Goal: Go to known website: Go to known website

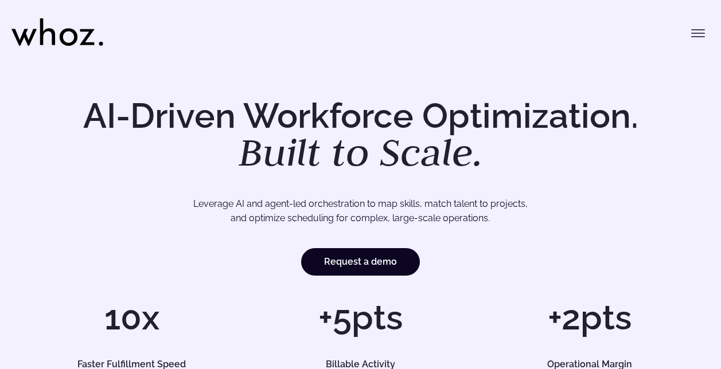
click at [707, 30] on button "Toggle menu" at bounding box center [697, 33] width 23 height 23
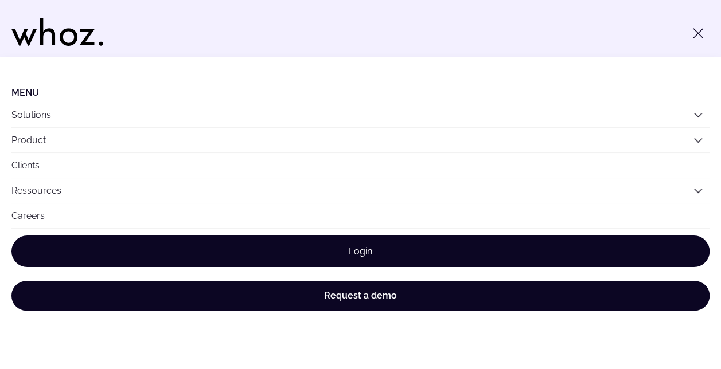
click at [347, 251] on link "Login" at bounding box center [360, 252] width 698 height 32
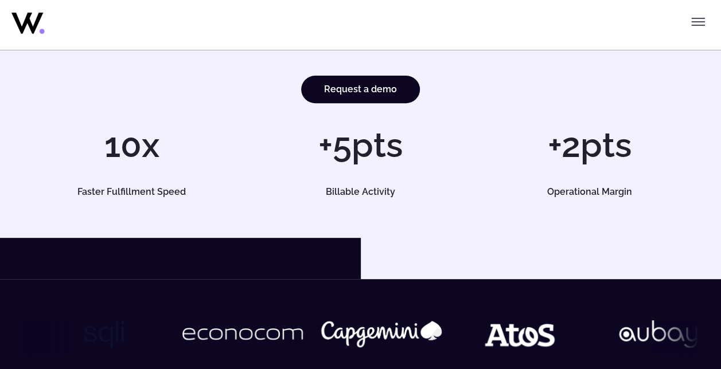
scroll to position [172, 0]
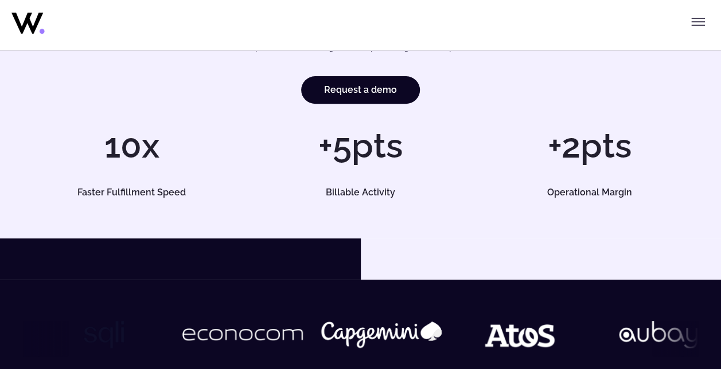
click at [696, 27] on icon "Toggle menu" at bounding box center [698, 22] width 14 height 14
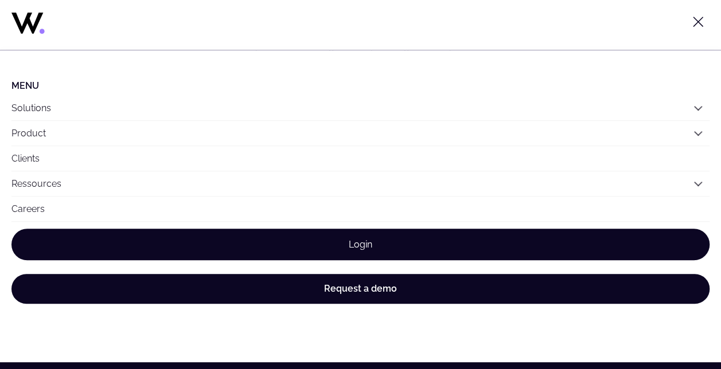
click at [252, 248] on link "Login" at bounding box center [360, 245] width 698 height 32
